Goal: Task Accomplishment & Management: Manage account settings

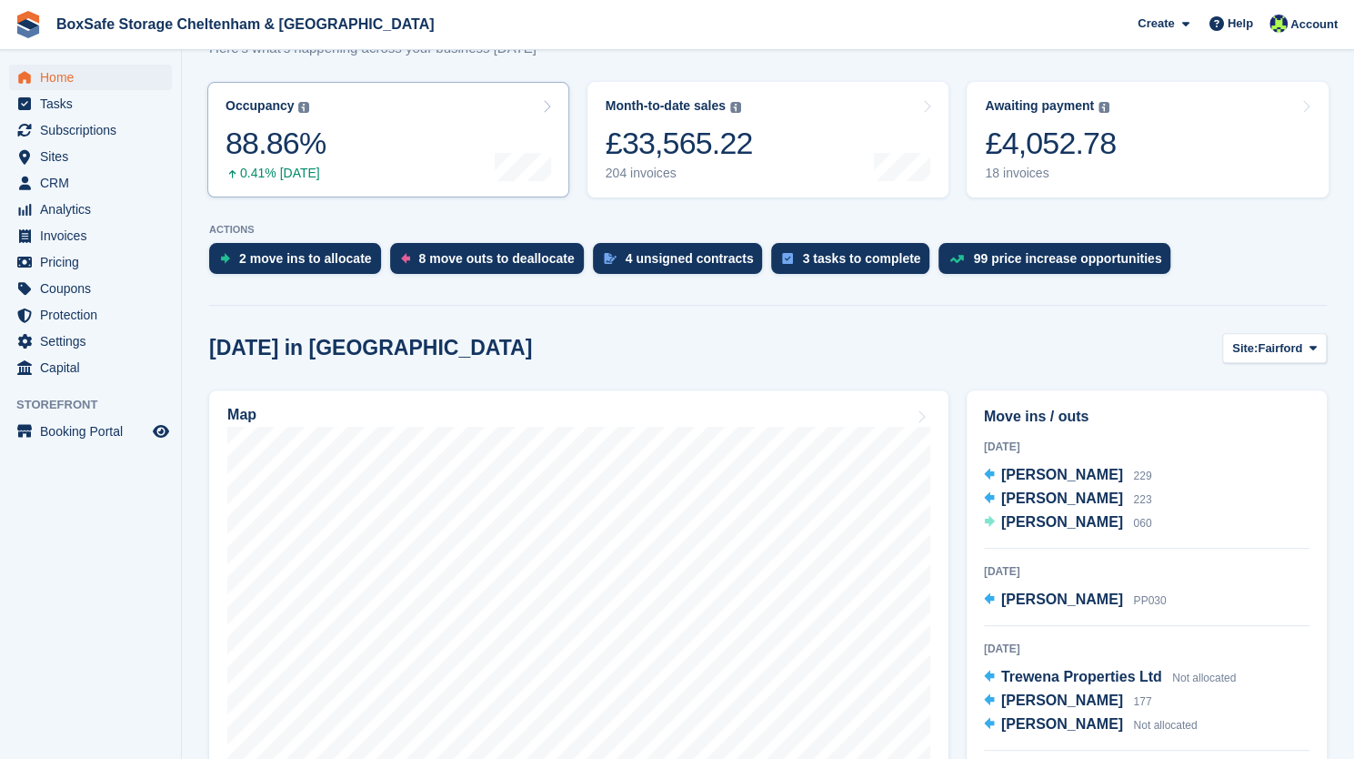
scroll to position [273, 0]
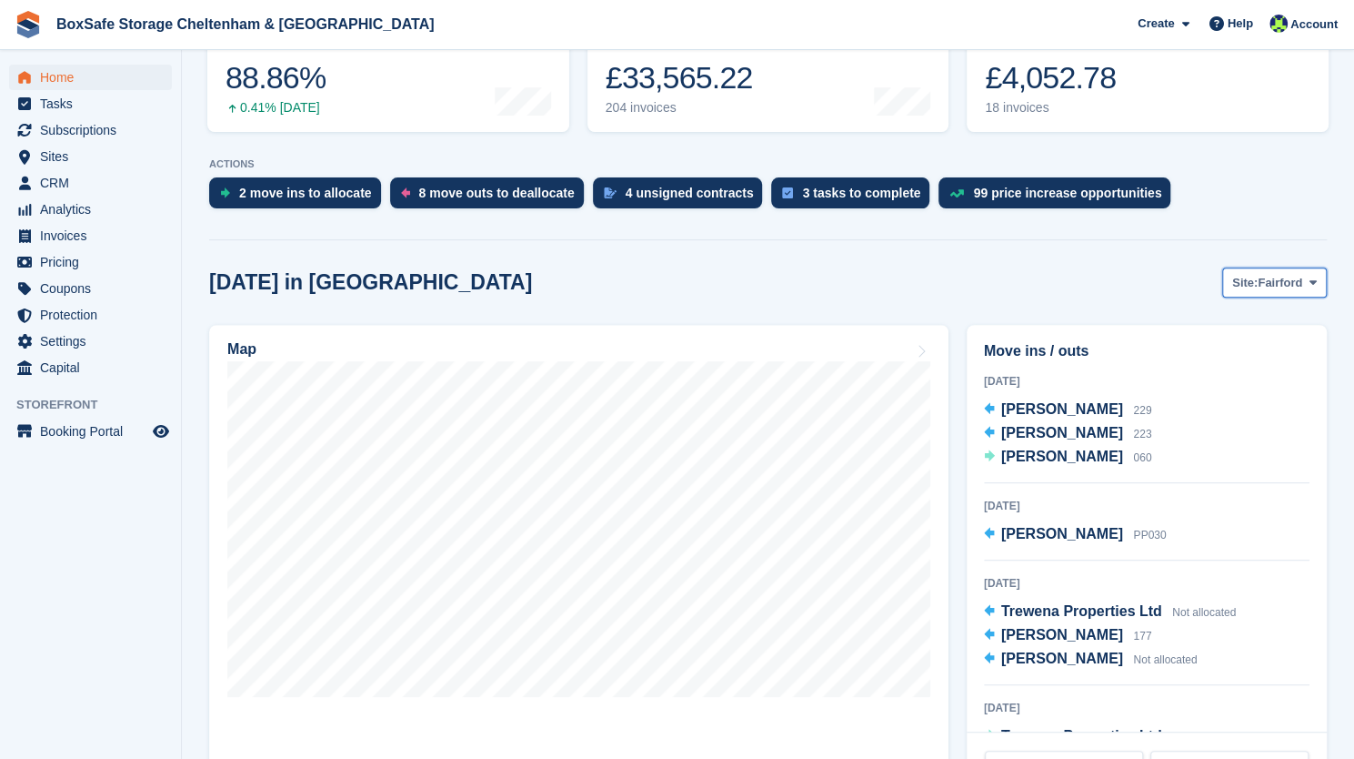
click at [1242, 277] on span "Site:" at bounding box center [1244, 283] width 25 height 18
click at [1223, 361] on link "[GEOGRAPHIC_DATA]" at bounding box center [1237, 358] width 164 height 33
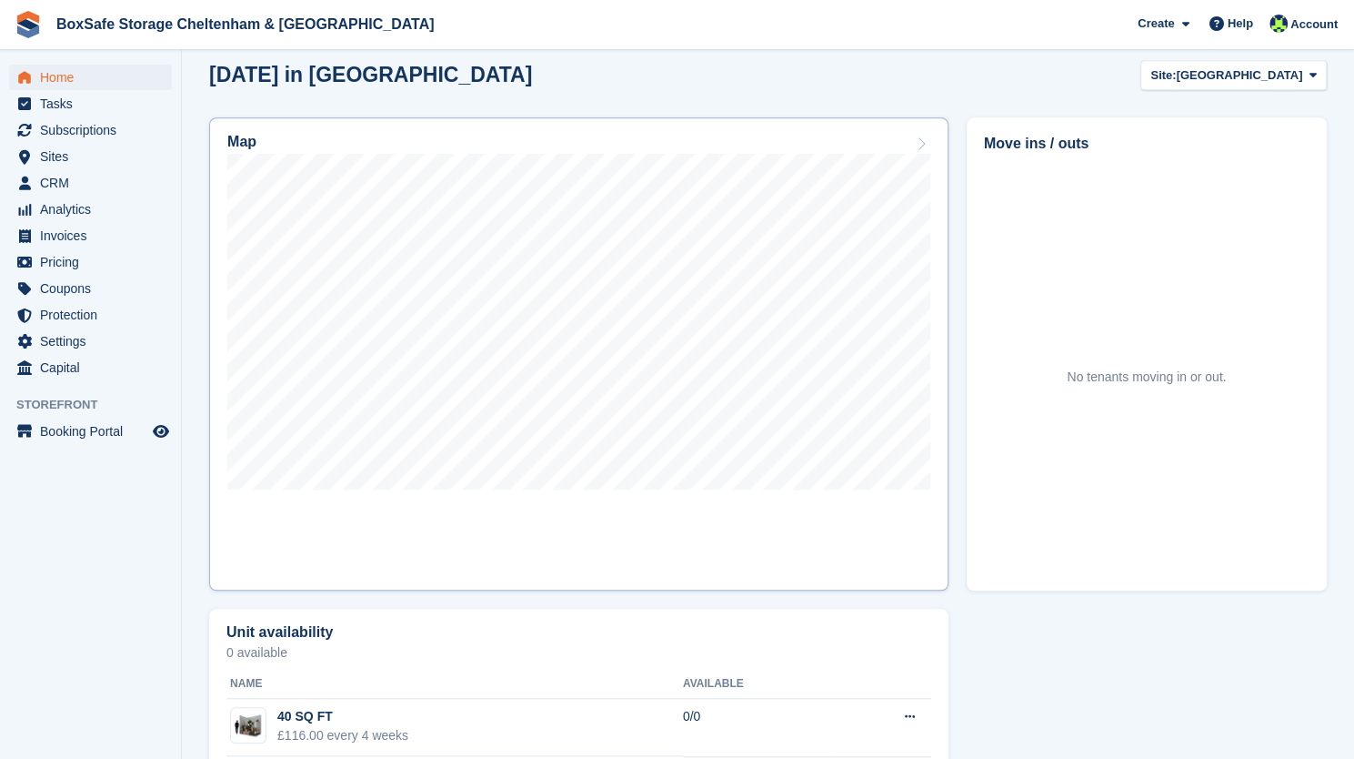
scroll to position [455, 0]
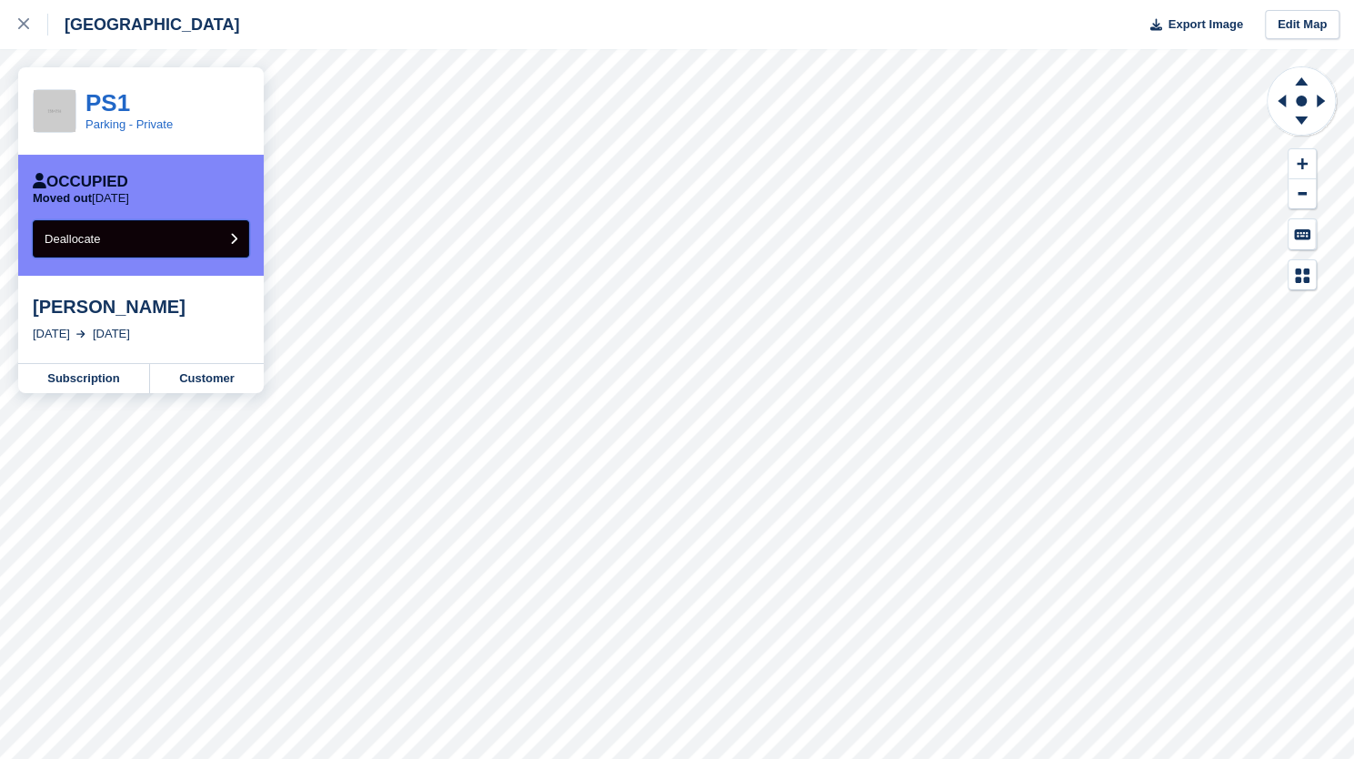
click at [164, 226] on button "Deallocate" at bounding box center [141, 238] width 216 height 37
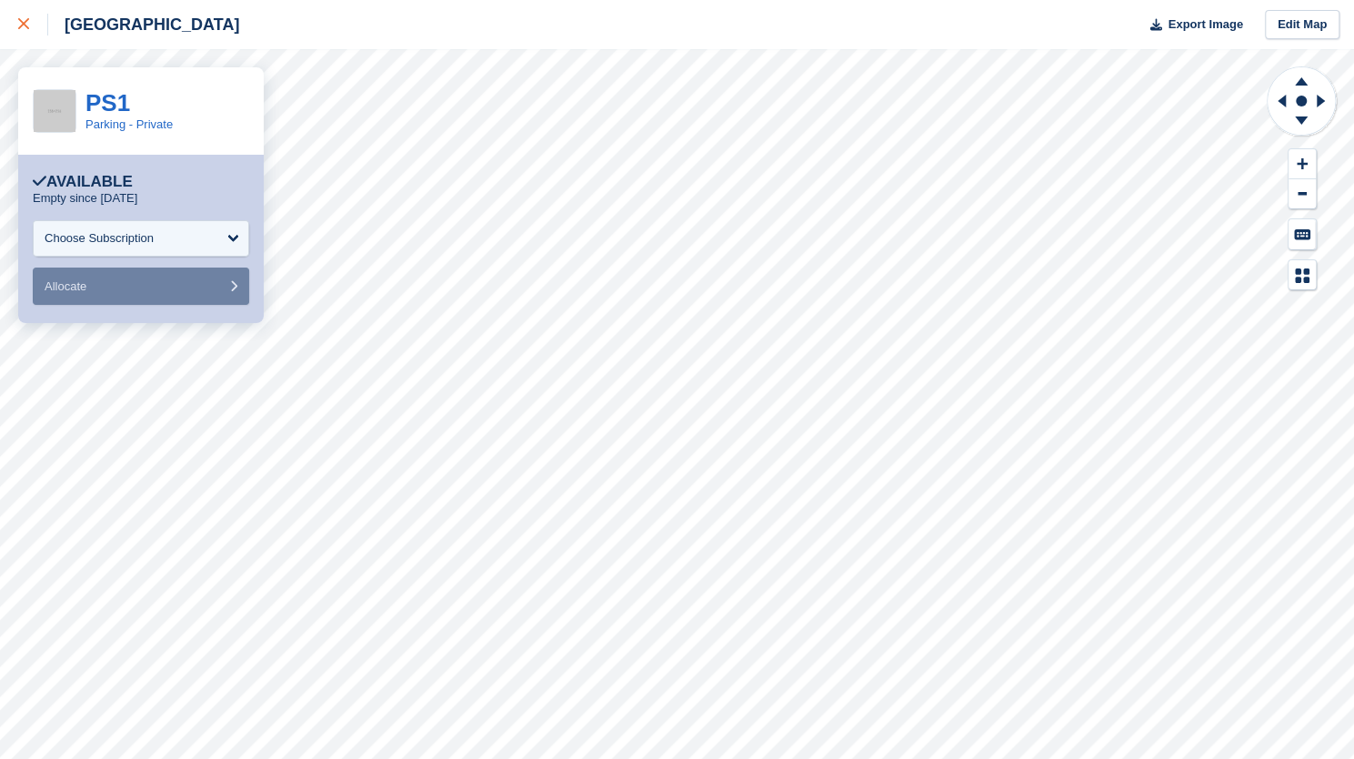
click at [25, 19] on div at bounding box center [33, 25] width 30 height 22
